Goal: Transaction & Acquisition: Purchase product/service

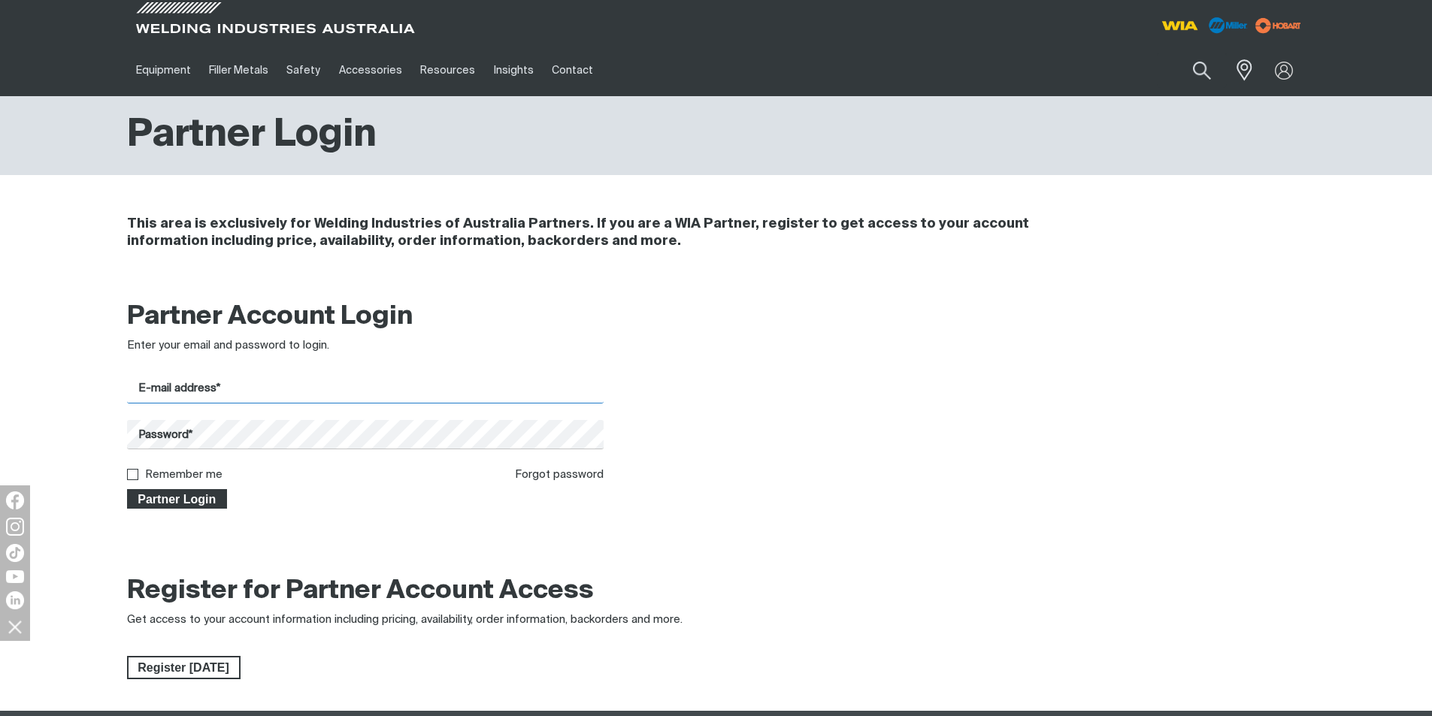
type input "[EMAIL_ADDRESS][DOMAIN_NAME]"
click at [171, 503] on span "Partner Login" at bounding box center [178, 499] width 98 height 20
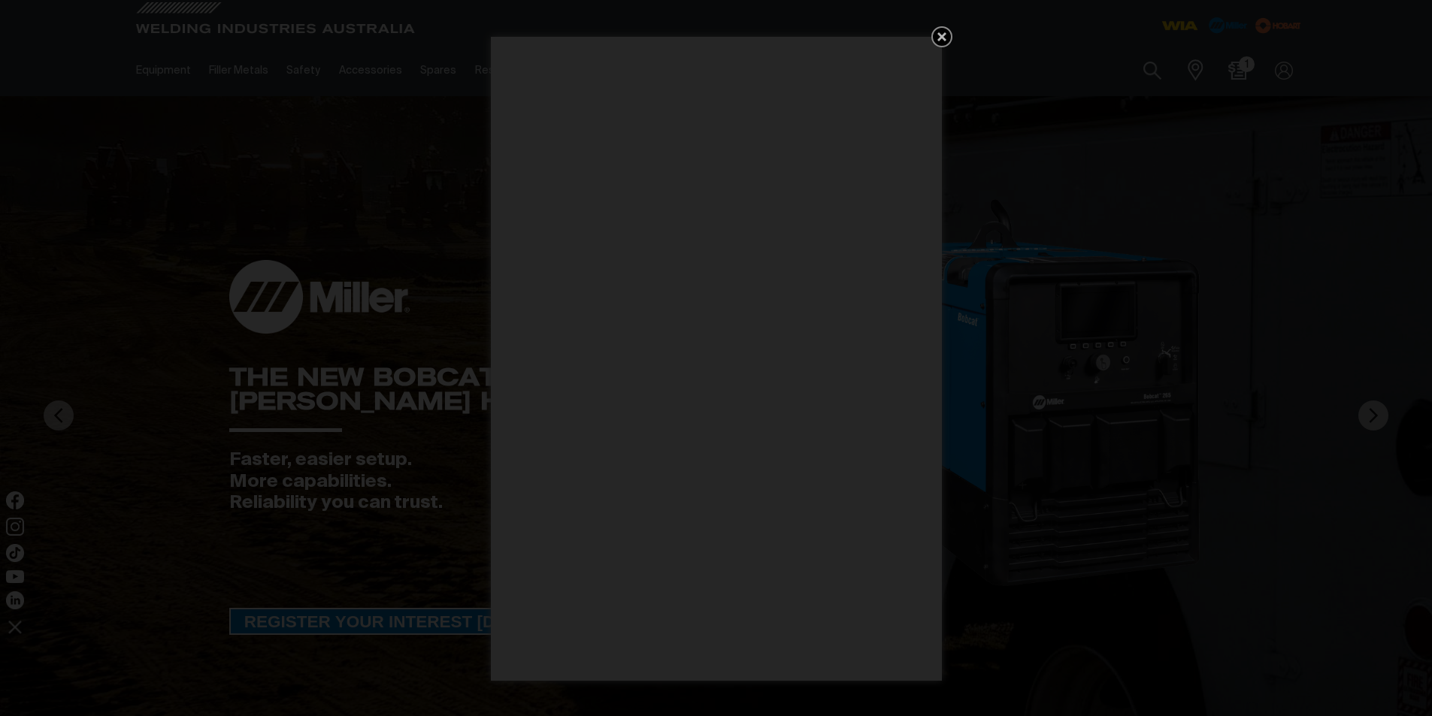
click at [946, 34] on icon "Get 5 WIA Welding Guides Free!" at bounding box center [942, 37] width 18 height 18
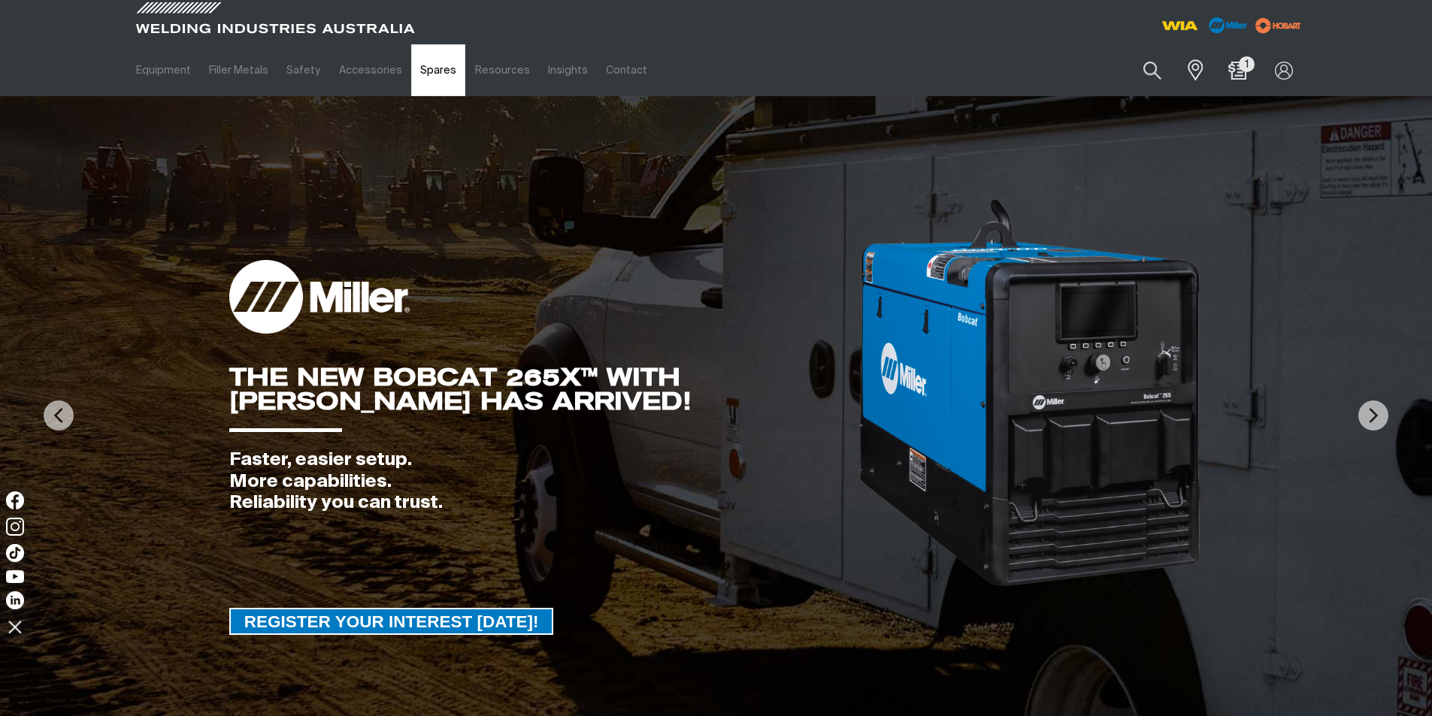
click at [426, 75] on link "Spares" at bounding box center [438, 70] width 54 height 52
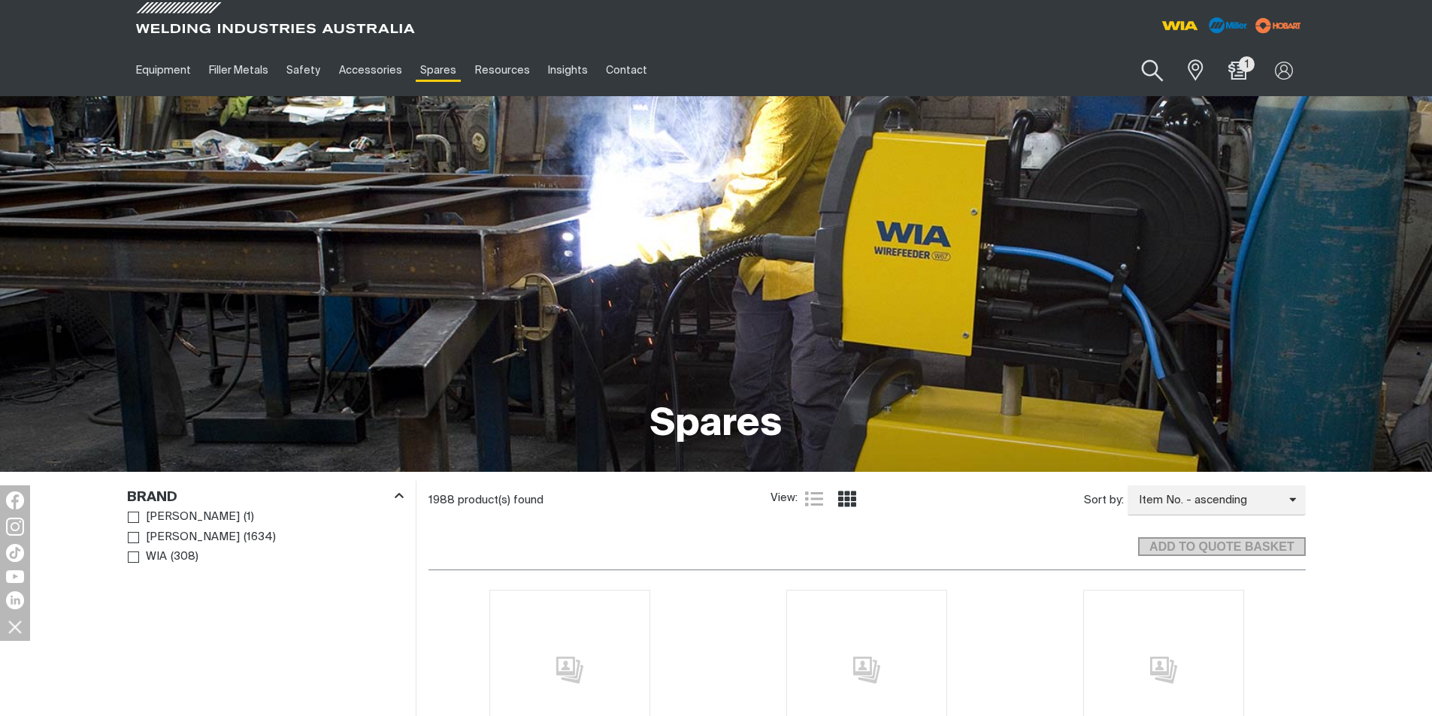
click at [1160, 68] on button "Search products" at bounding box center [1152, 71] width 61 height 43
paste input "249095"
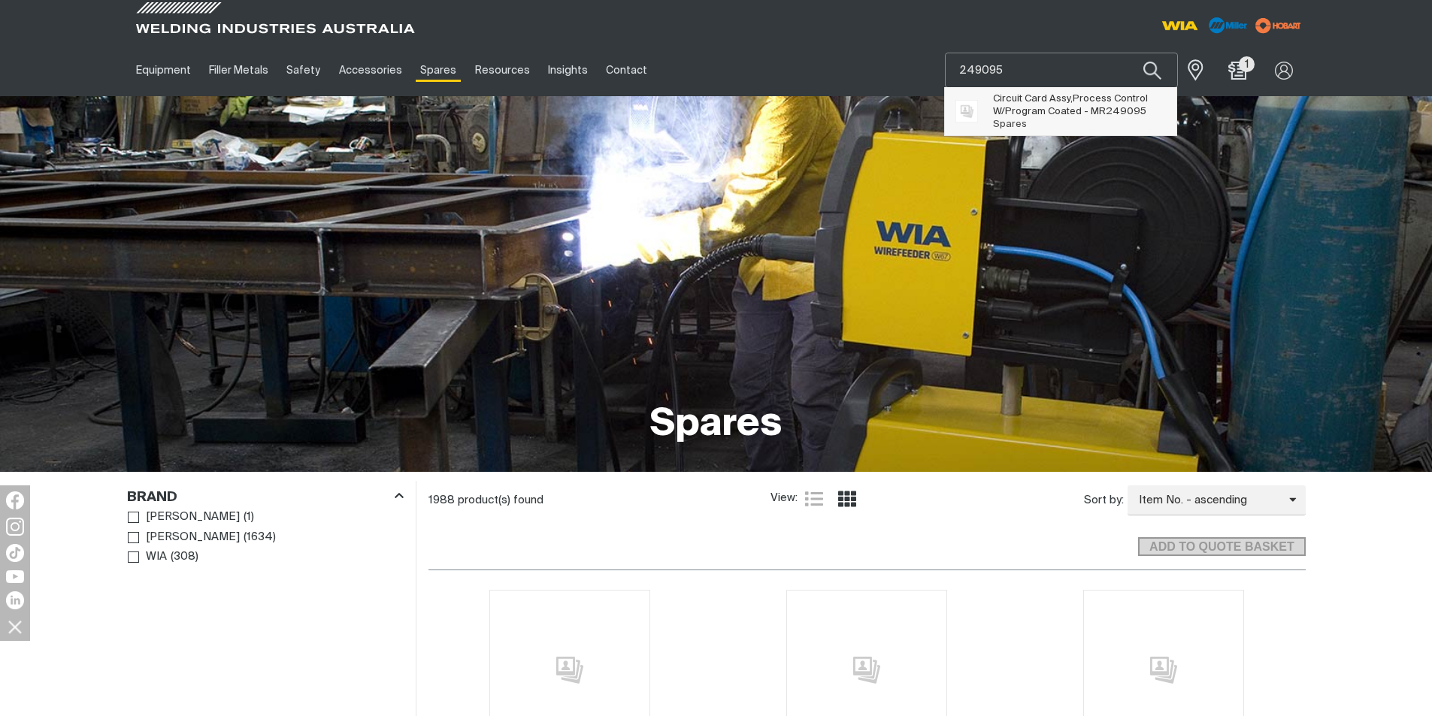
type input "249095"
click at [1029, 107] on span "Circuit Card Assy,Process Control W/Program Coated - MR 249095" at bounding box center [1079, 105] width 172 height 26
